Goal: Check status: Check status

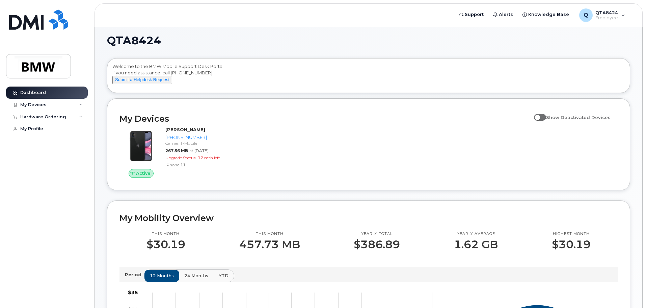
scroll to position [3, 0]
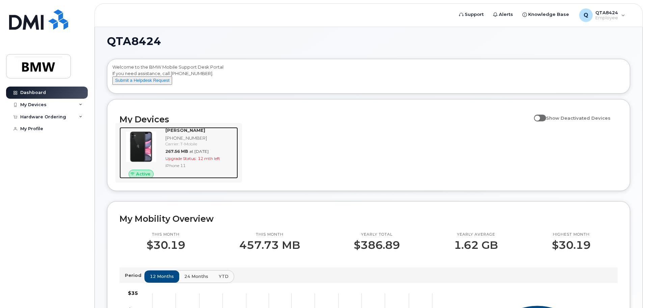
click at [202, 161] on span "12 mth left" at bounding box center [209, 158] width 22 height 5
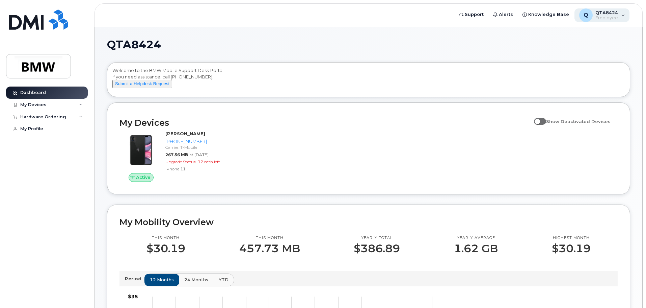
click at [621, 16] on div "Q QTA8424 Employee" at bounding box center [602, 15] width 55 height 14
click at [510, 32] on div "QTA8424 Welcome to the BMW Mobile Support Desk Portal If you need assistance, c…" at bounding box center [369, 307] width 548 height 560
